Goal: Information Seeking & Learning: Learn about a topic

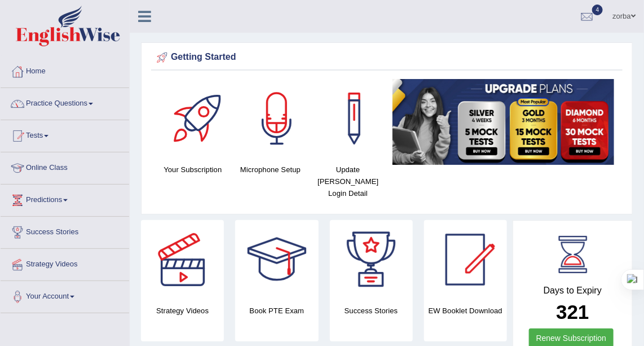
click at [92, 101] on link "Practice Questions" at bounding box center [65, 102] width 129 height 28
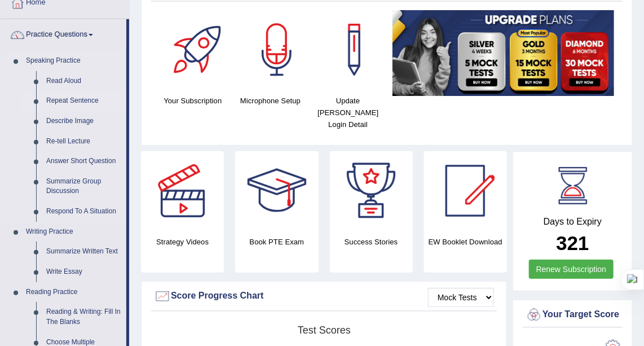
scroll to position [51, 0]
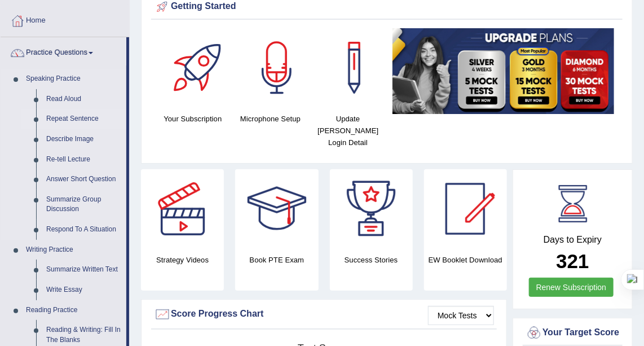
click at [76, 113] on link "Repeat Sentence" at bounding box center [83, 119] width 85 height 20
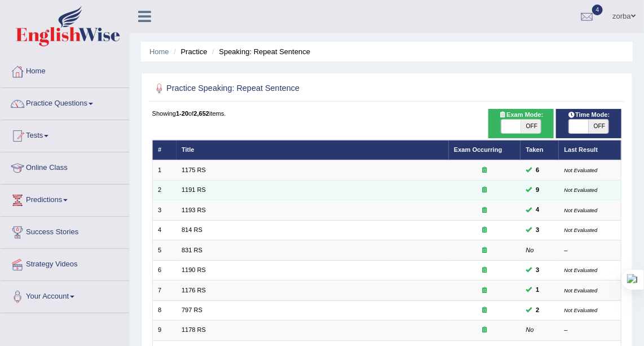
drag, startPoint x: 188, startPoint y: 169, endPoint x: 229, endPoint y: 180, distance: 42.5
click at [188, 169] on link "1175 RS" at bounding box center [193, 169] width 24 height 7
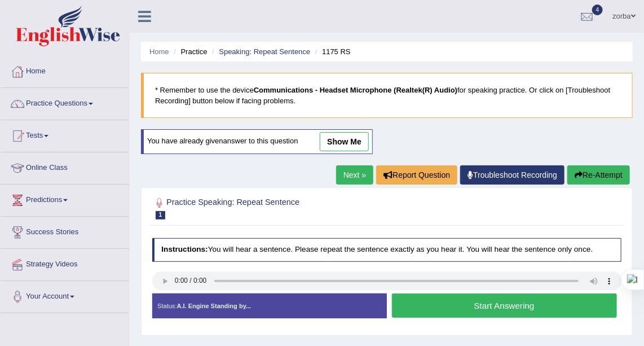
click at [470, 300] on button "Start Answering" at bounding box center [504, 305] width 225 height 24
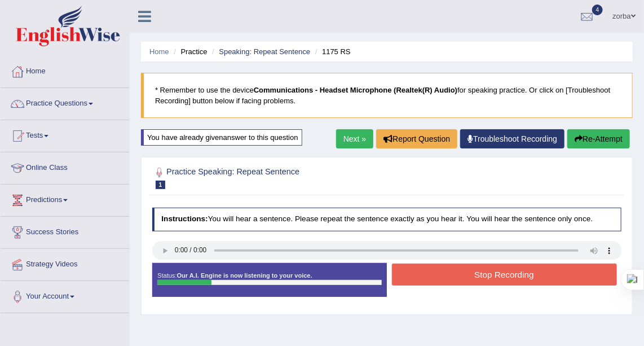
click at [473, 268] on button "Stop Recording" at bounding box center [504, 274] width 225 height 22
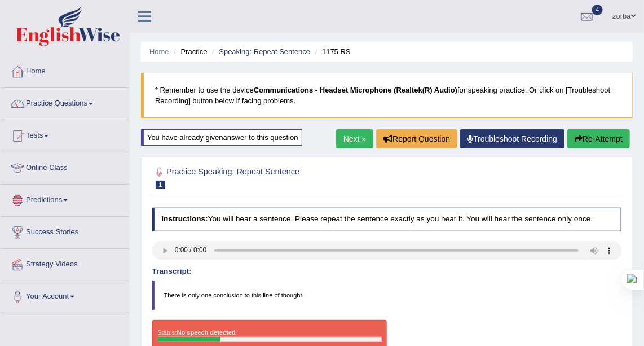
click at [591, 135] on button "Re-Attempt" at bounding box center [598, 138] width 63 height 19
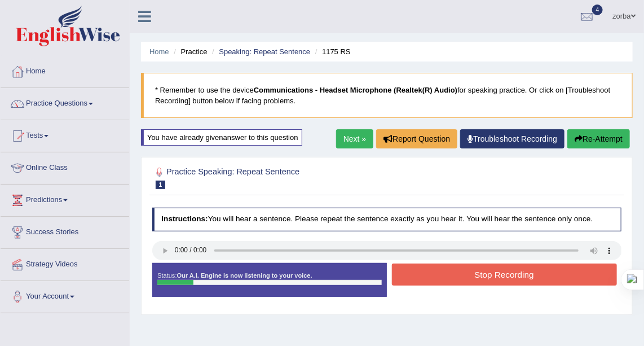
click at [531, 272] on button "Stop Recording" at bounding box center [504, 274] width 225 height 22
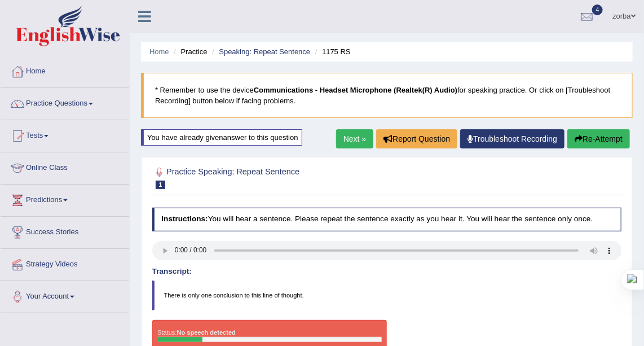
click at [610, 140] on button "Re-Attempt" at bounding box center [598, 138] width 63 height 19
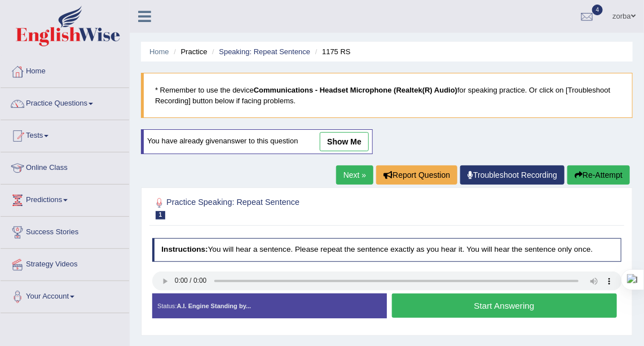
click at [484, 308] on button "Start Answering" at bounding box center [504, 305] width 225 height 24
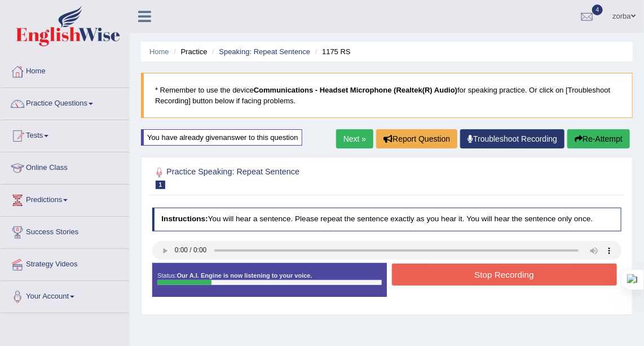
click at [522, 271] on button "Stop Recording" at bounding box center [504, 274] width 225 height 22
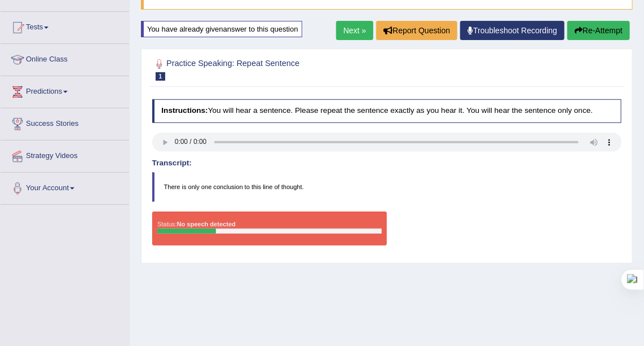
scroll to position [153, 0]
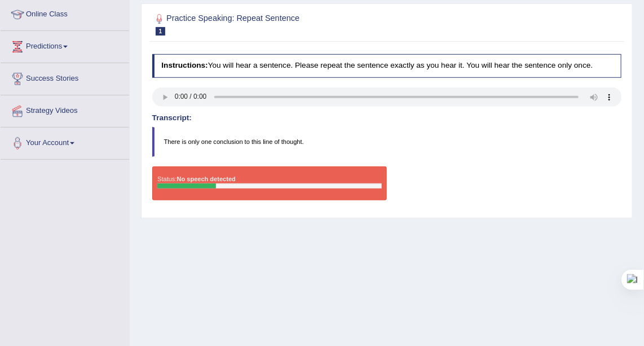
click at [634, 321] on div "Home Practice Speaking: Repeat Sentence 1175 RS * Remember to use the device Co…" at bounding box center [387, 129] width 514 height 564
drag, startPoint x: 339, startPoint y: 273, endPoint x: 356, endPoint y: 261, distance: 21.1
click at [340, 270] on div "Home Practice Speaking: Repeat Sentence 1175 RS * Remember to use the device Co…" at bounding box center [387, 129] width 514 height 564
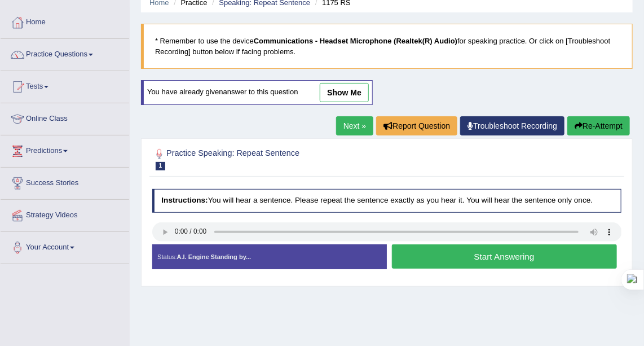
scroll to position [69, 0]
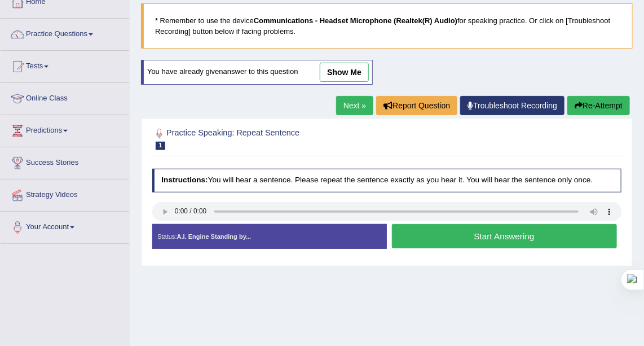
click at [422, 232] on button "Start Answering" at bounding box center [504, 236] width 225 height 24
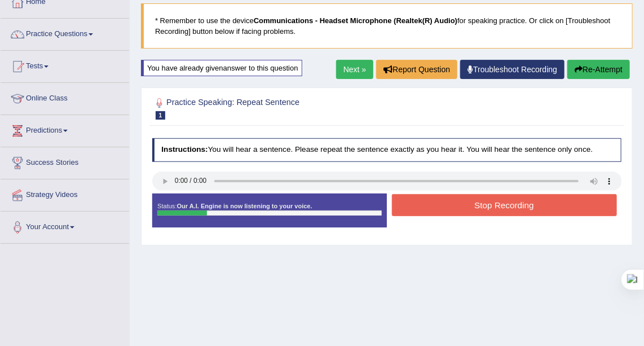
click at [440, 205] on button "Stop Recording" at bounding box center [504, 205] width 225 height 22
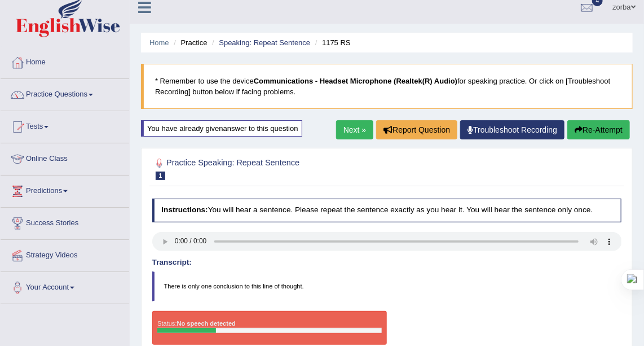
scroll to position [0, 0]
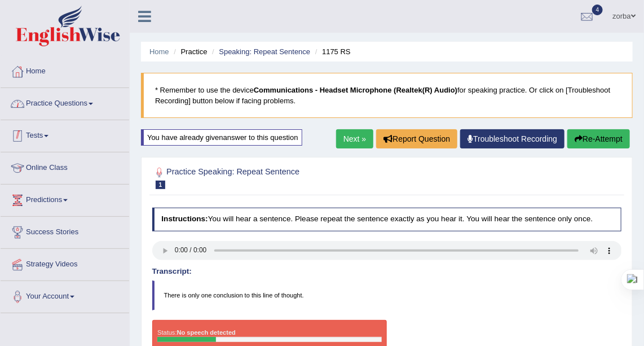
click at [95, 105] on link "Practice Questions" at bounding box center [65, 102] width 129 height 28
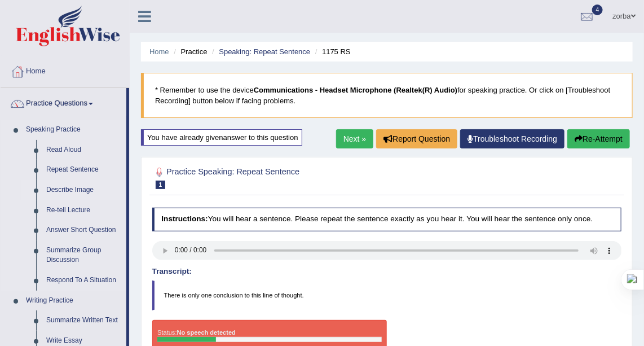
click at [73, 189] on link "Describe Image" at bounding box center [83, 190] width 85 height 20
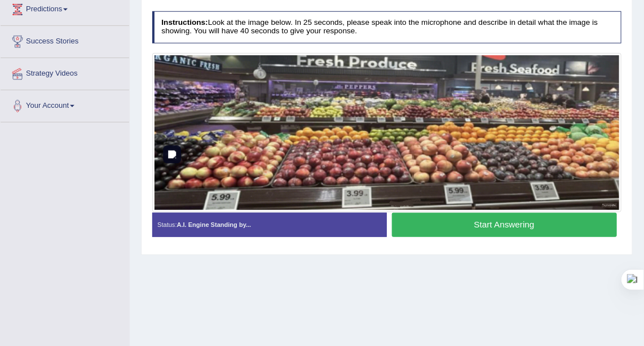
scroll to position [92, 0]
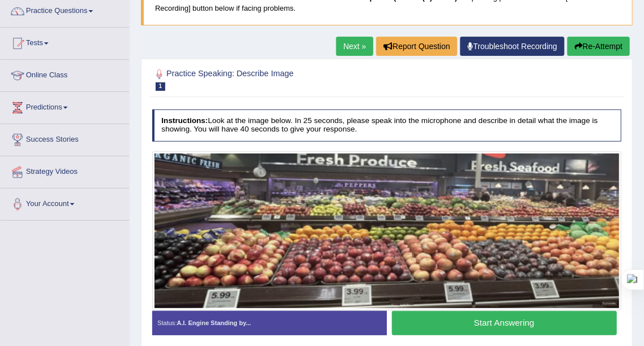
click at [485, 320] on button "Start Answering" at bounding box center [504, 323] width 225 height 24
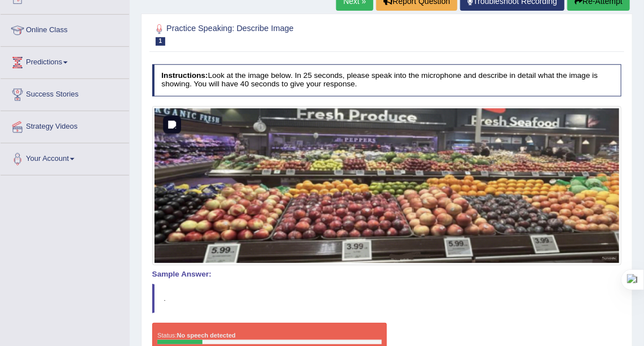
scroll to position [195, 0]
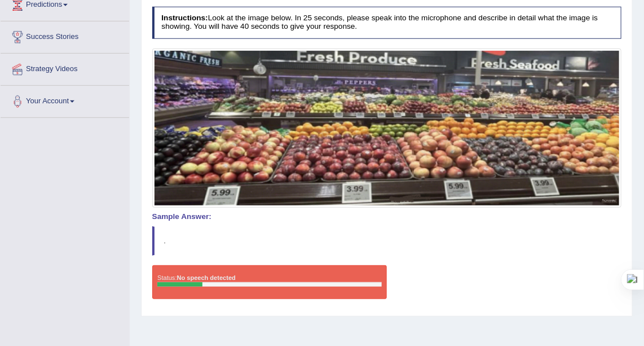
click at [99, 242] on div "Toggle navigation Home Practice Questions Speaking Practice Read Aloud Repeat S…" at bounding box center [322, 98] width 644 height 586
click at [111, 193] on div "Toggle navigation Home Practice Questions Speaking Practice Read Aloud Repeat S…" at bounding box center [322, 98] width 644 height 586
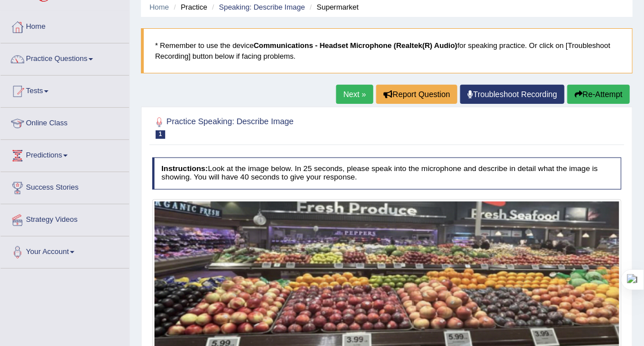
scroll to position [0, 0]
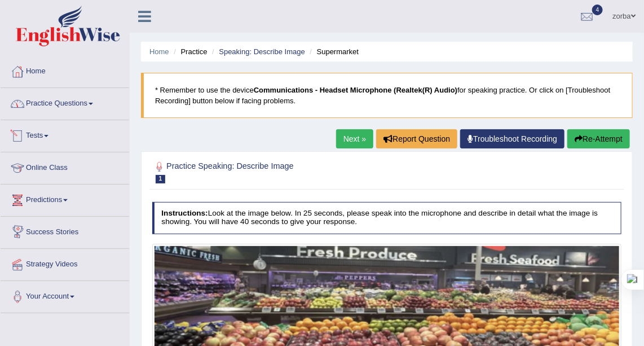
click at [66, 90] on link "Practice Questions" at bounding box center [65, 102] width 129 height 28
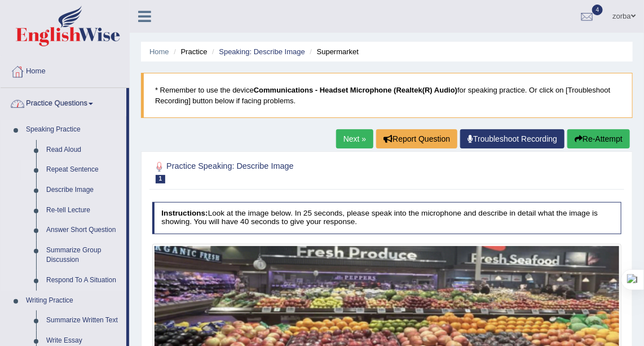
click at [78, 171] on link "Repeat Sentence" at bounding box center [83, 170] width 85 height 20
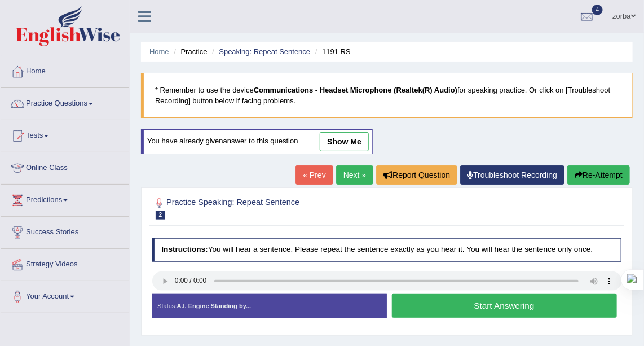
click at [454, 302] on button "Start Answering" at bounding box center [504, 305] width 225 height 24
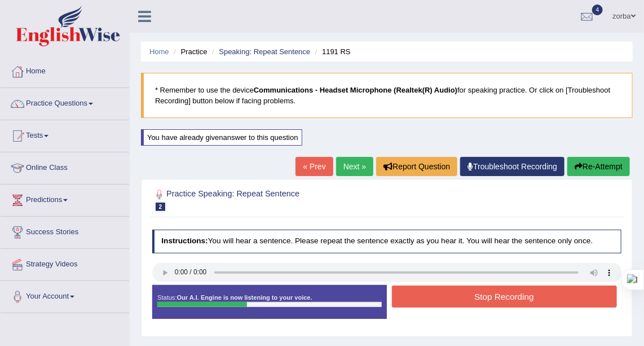
click at [508, 290] on button "Stop Recording" at bounding box center [504, 296] width 225 height 22
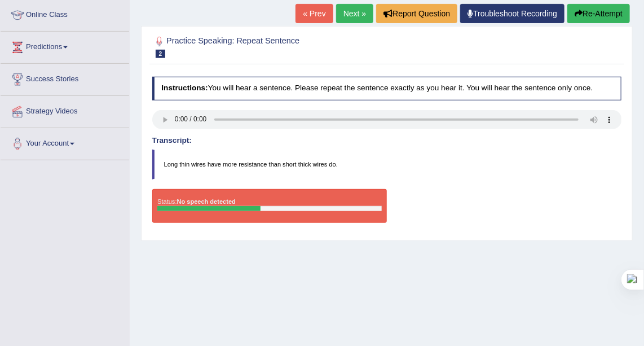
scroll to position [153, 0]
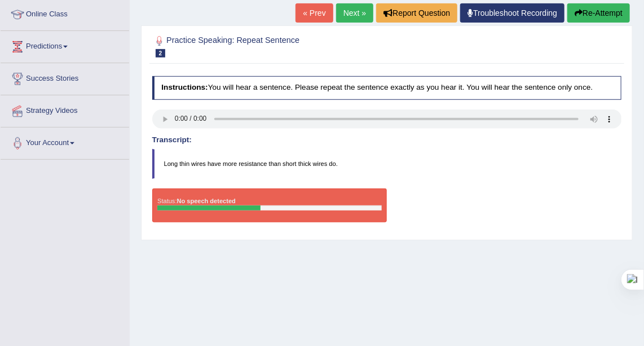
click at [484, 170] on blockquote "Long thin wires have more resistance than short thick wires do." at bounding box center [387, 163] width 470 height 29
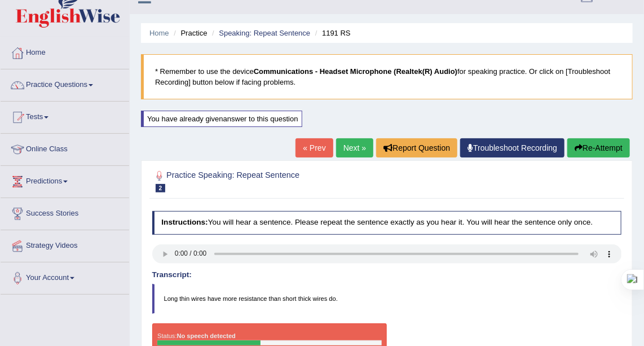
scroll to position [0, 0]
